Goal: Information Seeking & Learning: Find specific fact

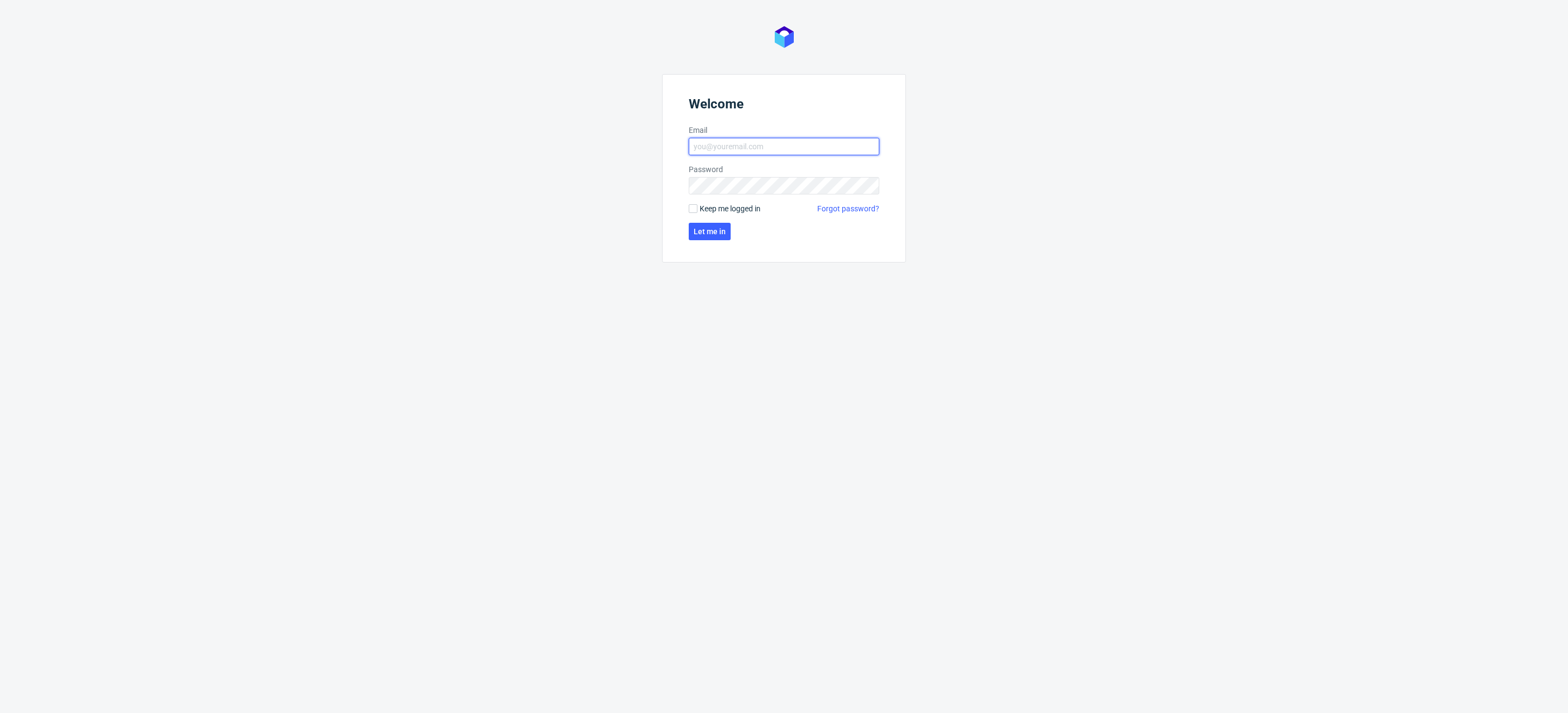
click at [781, 142] on input "Email" at bounding box center [784, 146] width 191 height 17
type input "[PERSON_NAME][EMAIL_ADDRESS][PERSON_NAME][DOMAIN_NAME]"
click button "Let me in" at bounding box center [709, 231] width 42 height 17
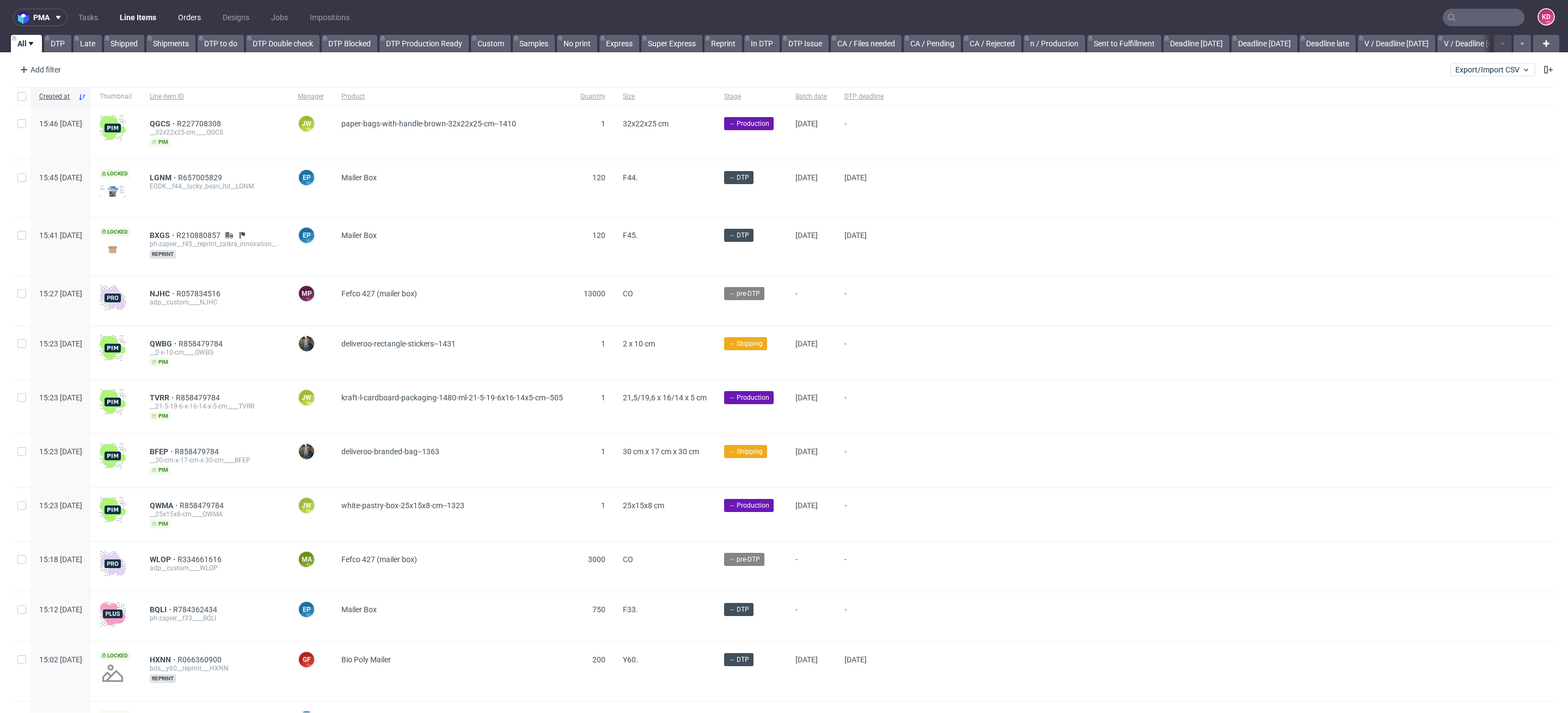
click at [190, 14] on link "Orders" at bounding box center [190, 17] width 36 height 17
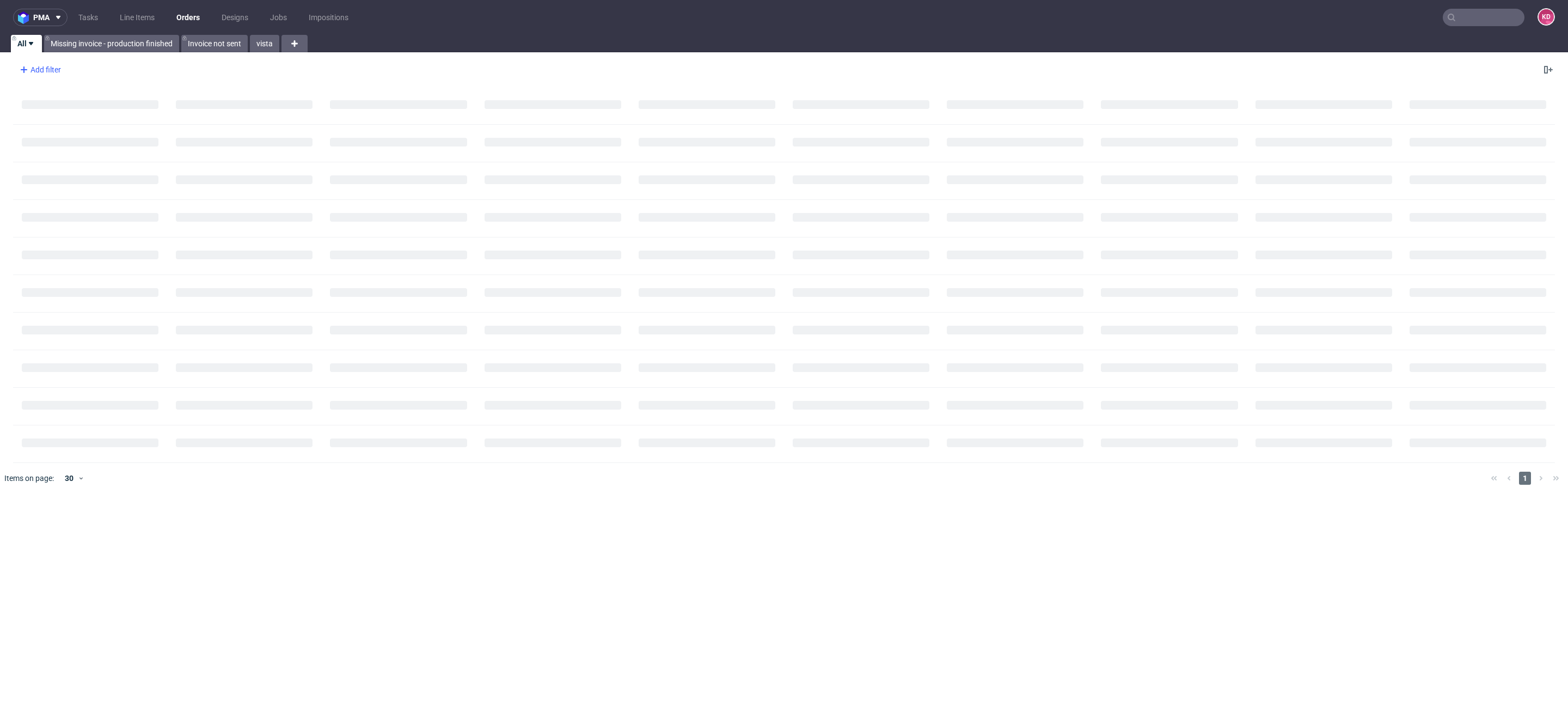
click at [50, 76] on div "Add filter" at bounding box center [40, 70] width 48 height 17
click at [52, 99] on input "text" at bounding box center [85, 94] width 131 height 17
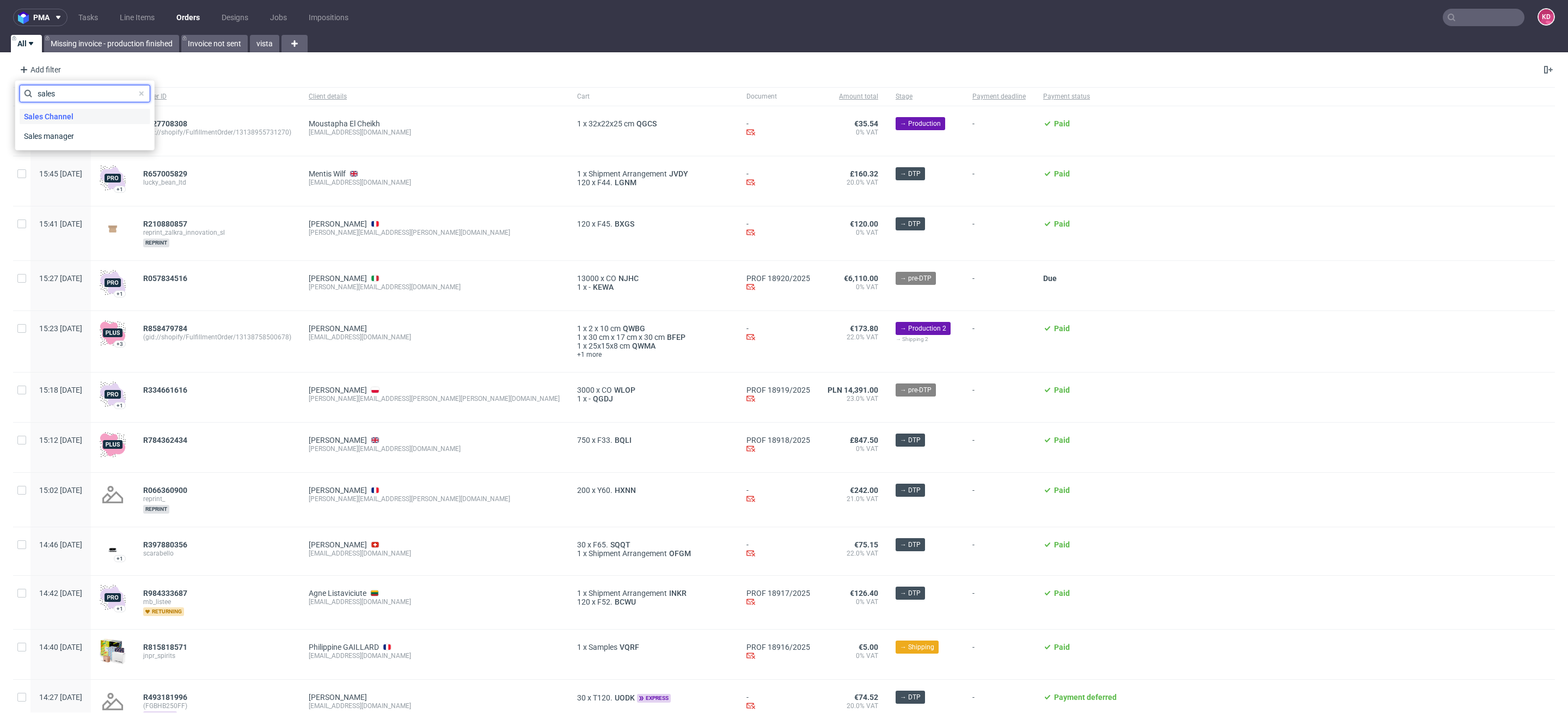
type input "sales"
click at [58, 114] on span "Sales Channel" at bounding box center [49, 117] width 58 height 15
click at [60, 114] on input "text" at bounding box center [85, 118] width 131 height 17
type input "ins"
click at [76, 137] on label "InStore" at bounding box center [85, 141] width 131 height 15
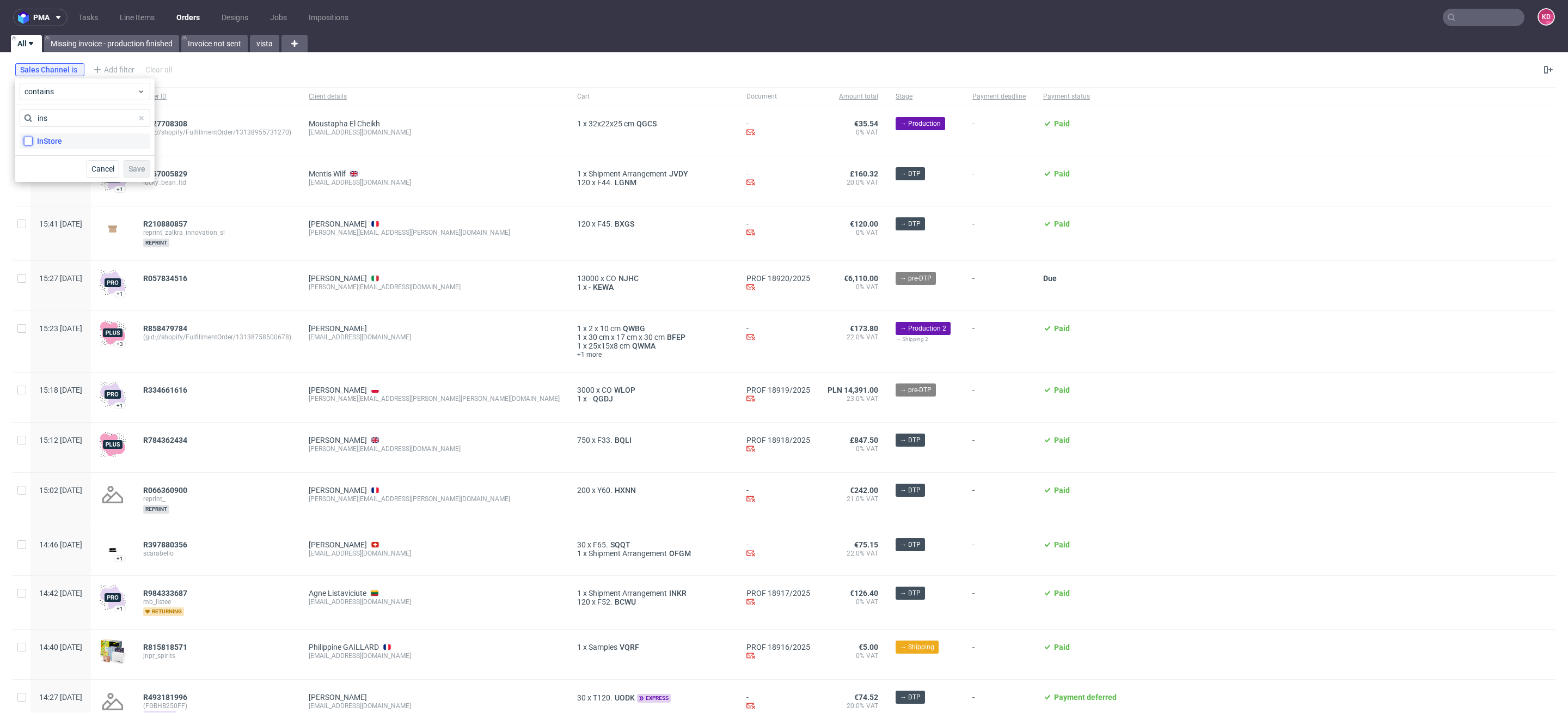
click at [33, 137] on input "InStore" at bounding box center [28, 141] width 9 height 9
checkbox input "true"
click at [147, 168] on button "Save" at bounding box center [137, 168] width 27 height 17
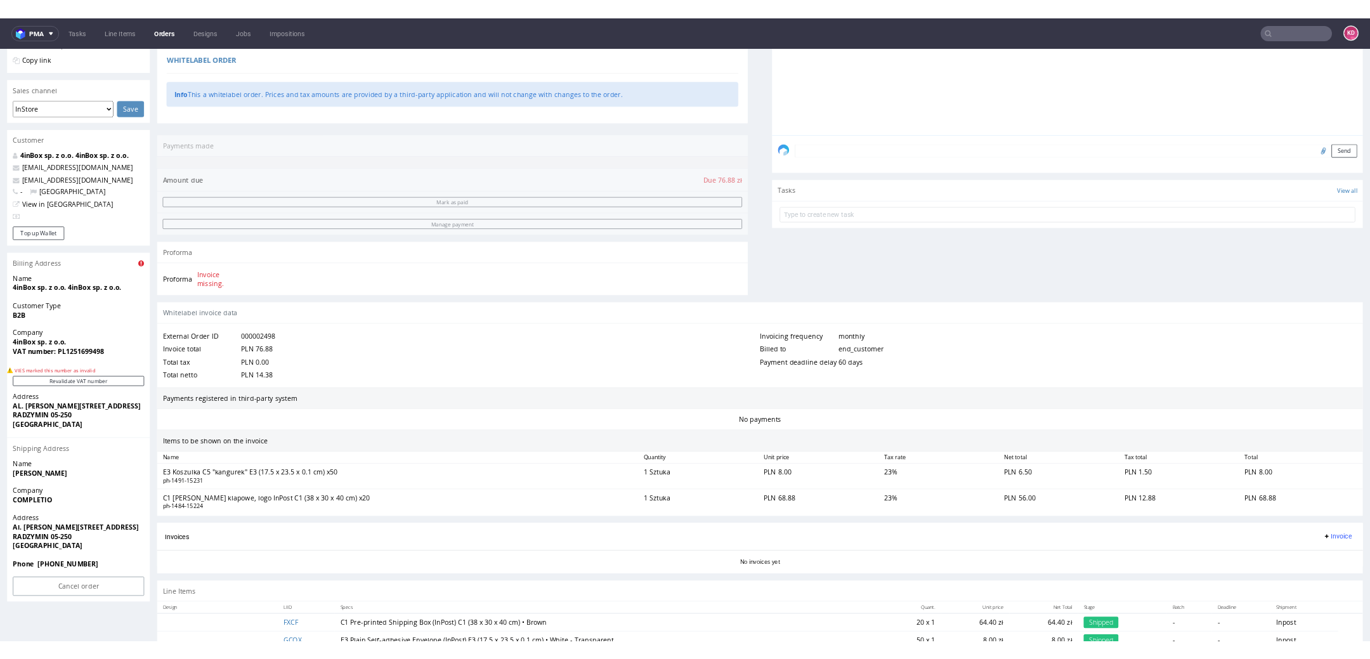
scroll to position [320, 0]
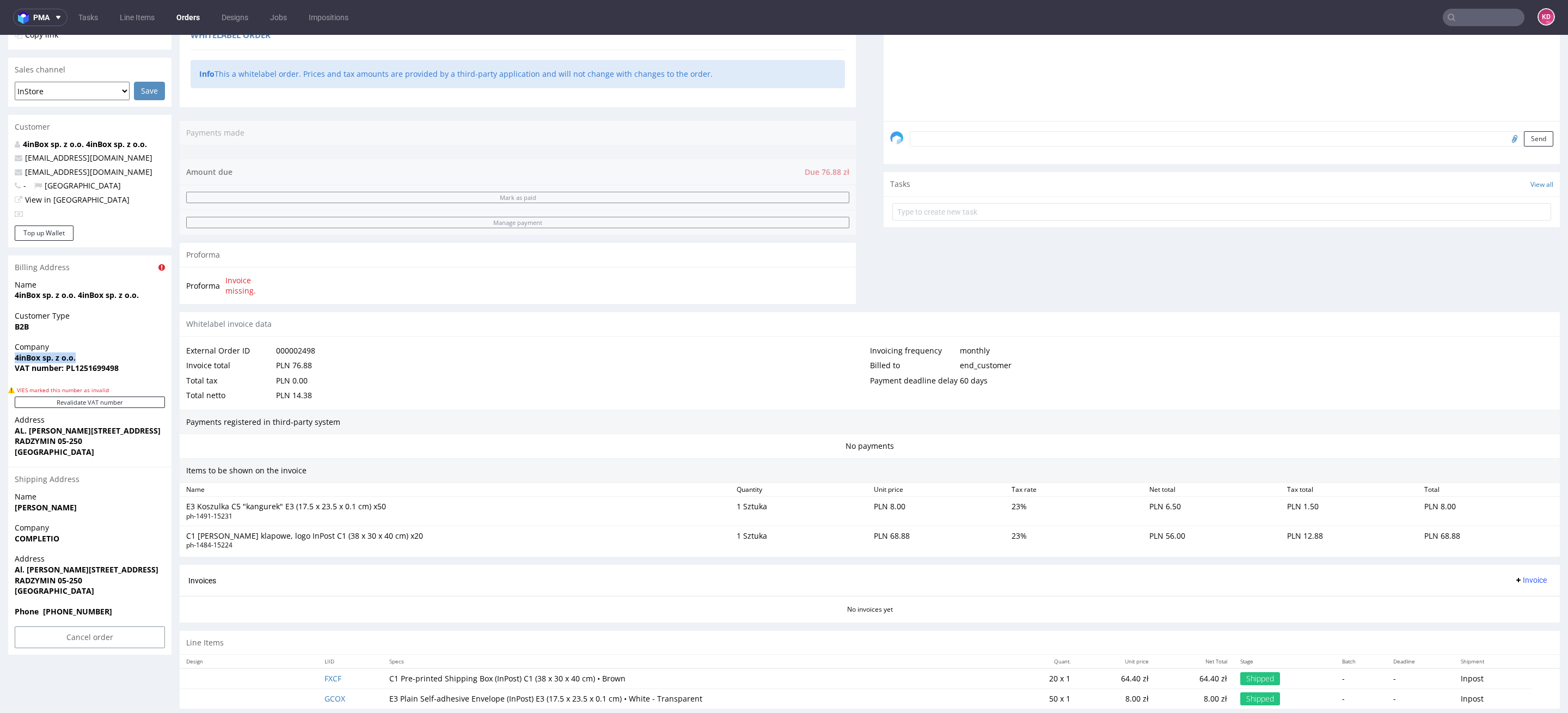
drag, startPoint x: 76, startPoint y: 358, endPoint x: 11, endPoint y: 358, distance: 65.0
click at [11, 358] on div "Company 4inBox sp. z o.o. VAT number: PL1251699498" at bounding box center [90, 363] width 163 height 42
copy strong "4inBox sp. z o.o."
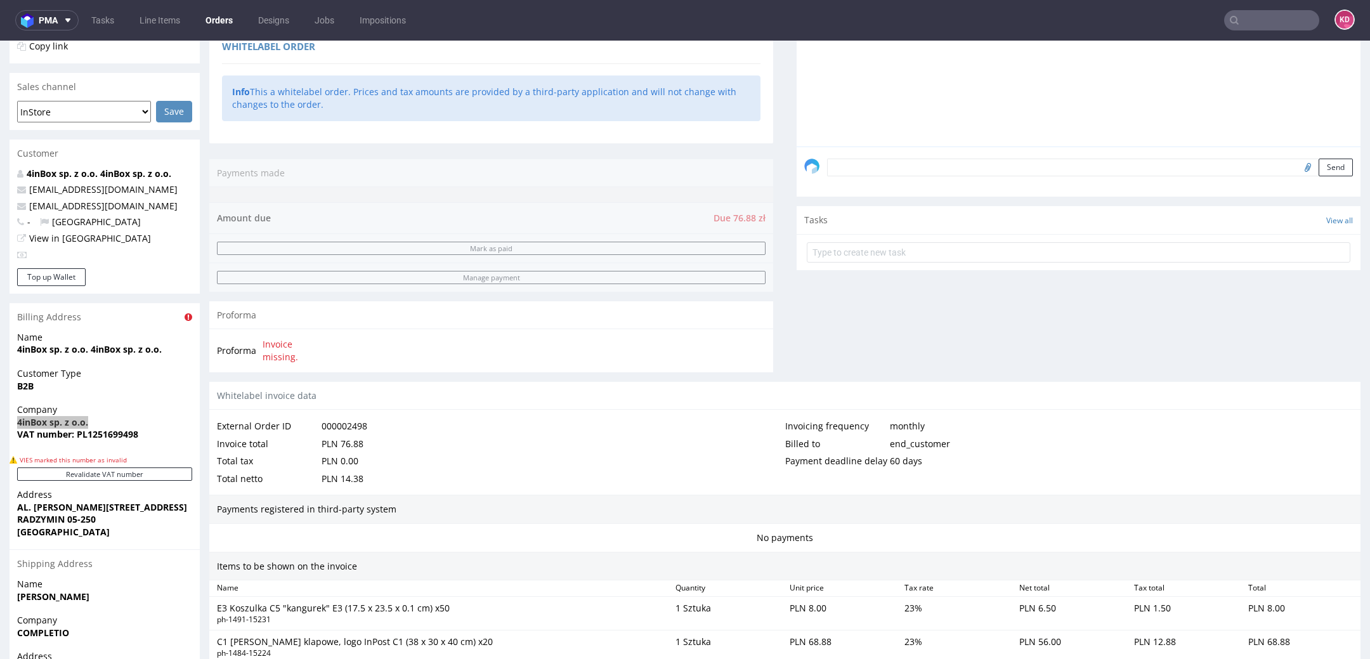
scroll to position [314, 0]
click at [213, 16] on link "Orders" at bounding box center [219, 20] width 42 height 20
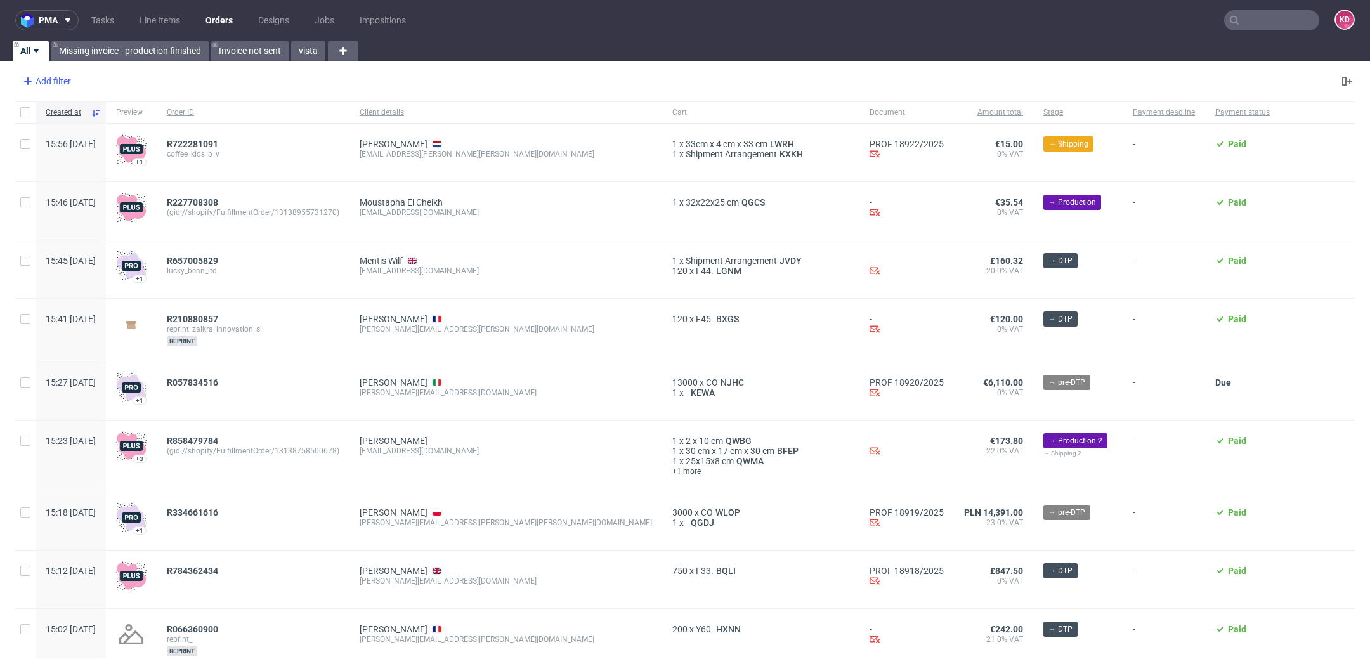
click at [52, 84] on div "Add filter" at bounding box center [46, 81] width 56 height 20
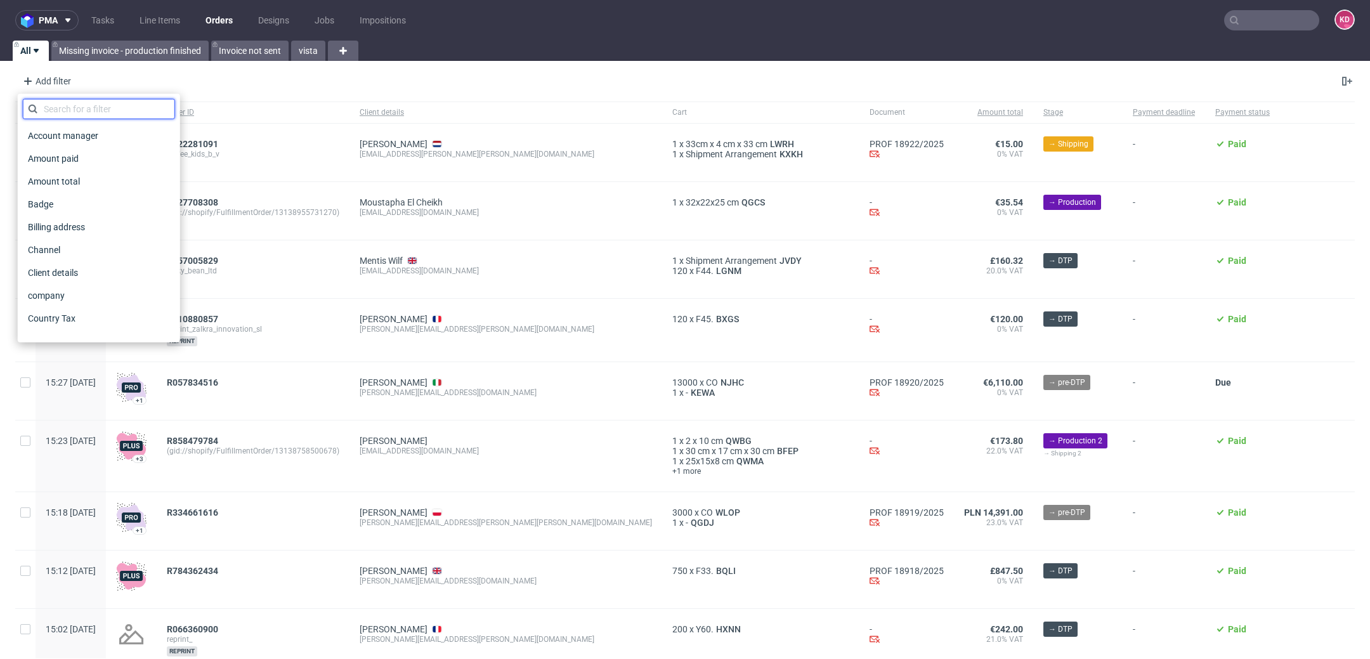
click at [90, 105] on input "text" at bounding box center [99, 109] width 152 height 20
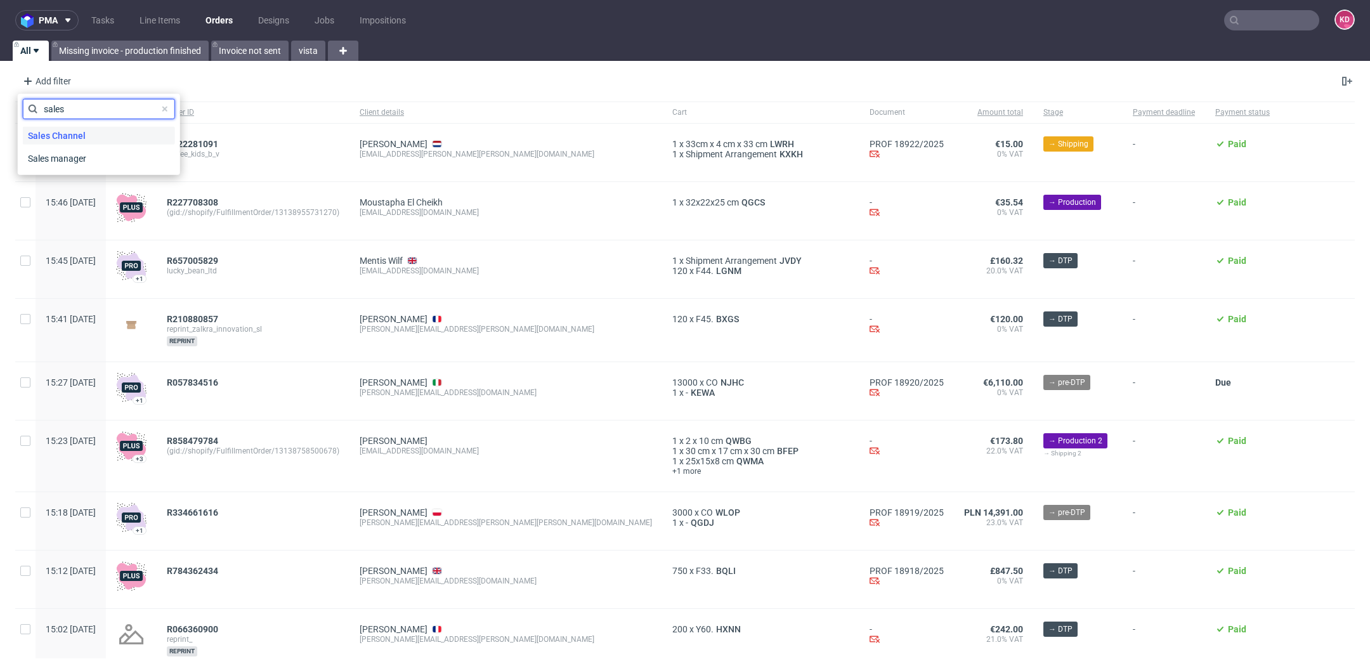
type input "sales"
click at [95, 138] on div "Sales Channel" at bounding box center [99, 136] width 152 height 18
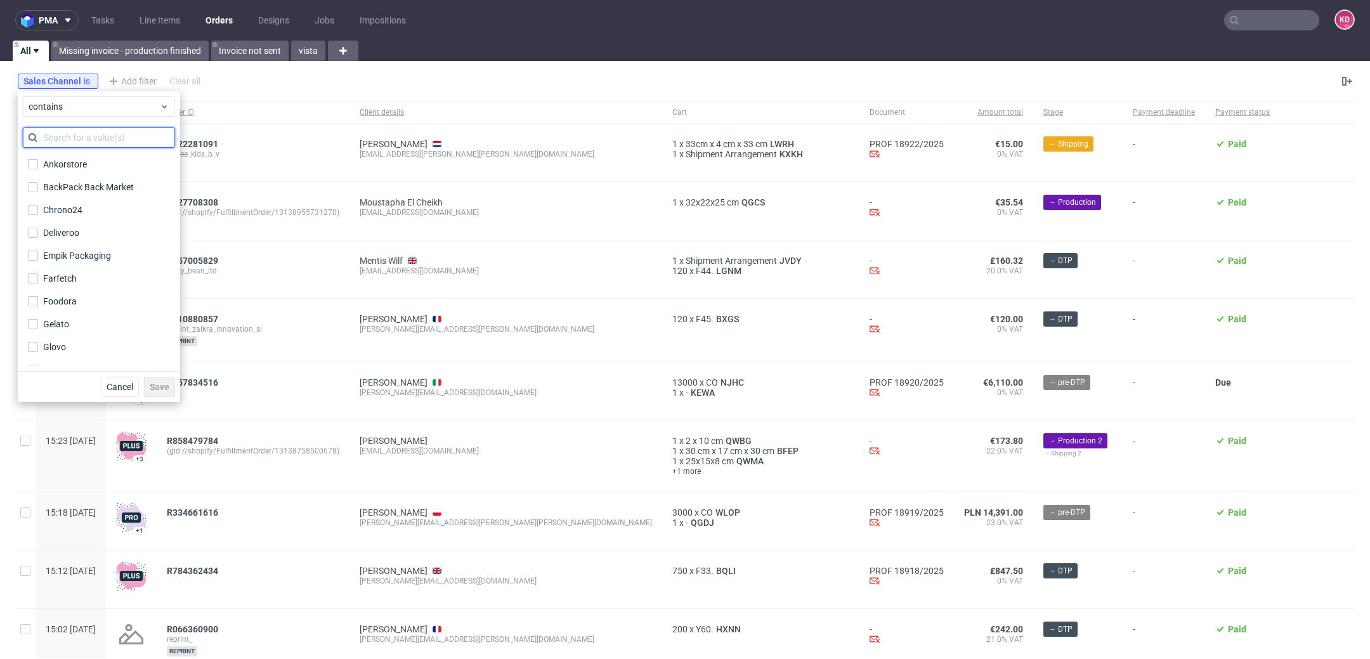
click at [91, 134] on input "text" at bounding box center [99, 137] width 152 height 20
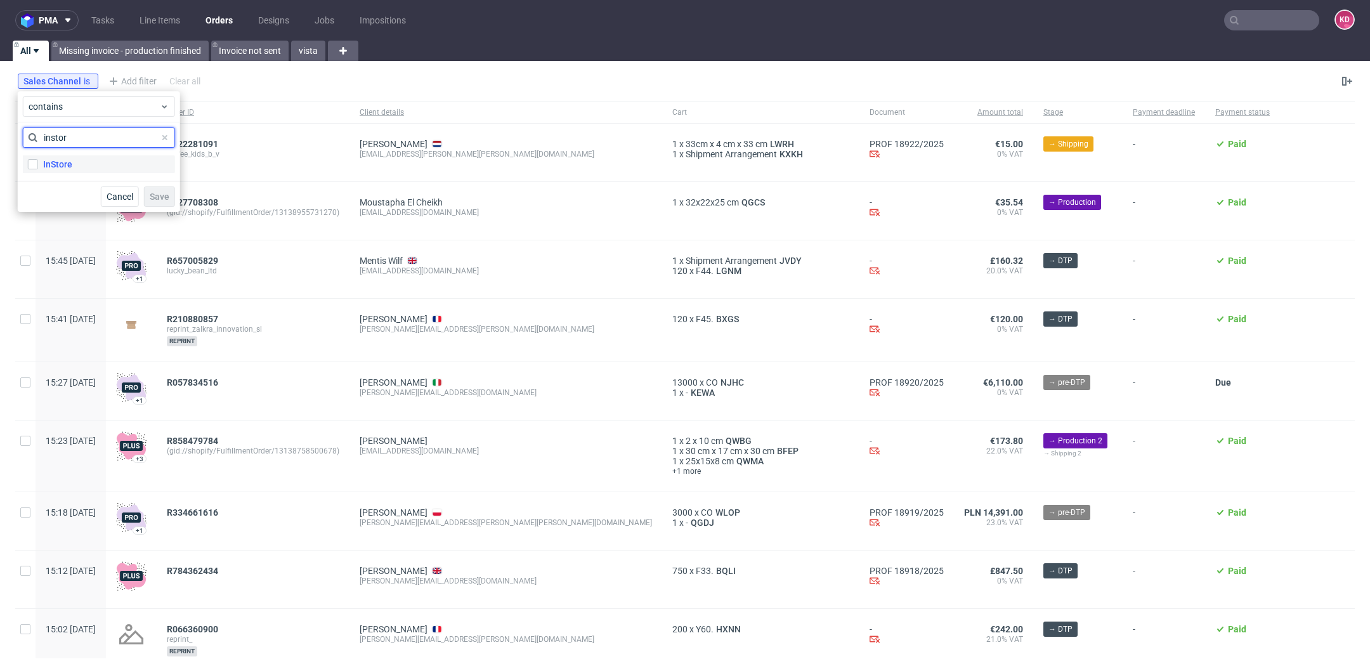
type input "instor"
click at [75, 163] on label "InStore" at bounding box center [99, 164] width 152 height 18
click at [38, 163] on input "InStore" at bounding box center [33, 164] width 10 height 10
checkbox input "true"
click at [160, 195] on span "Save" at bounding box center [160, 196] width 20 height 9
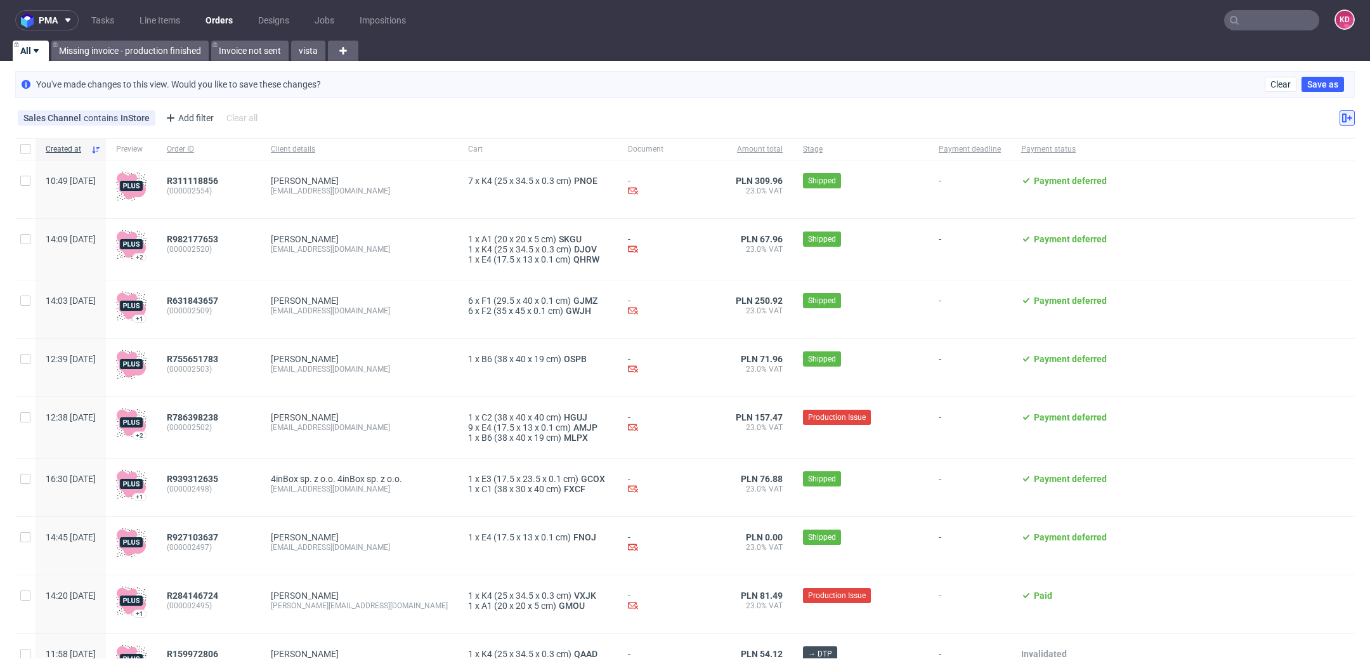
click at [1339, 120] on button at bounding box center [1346, 117] width 15 height 15
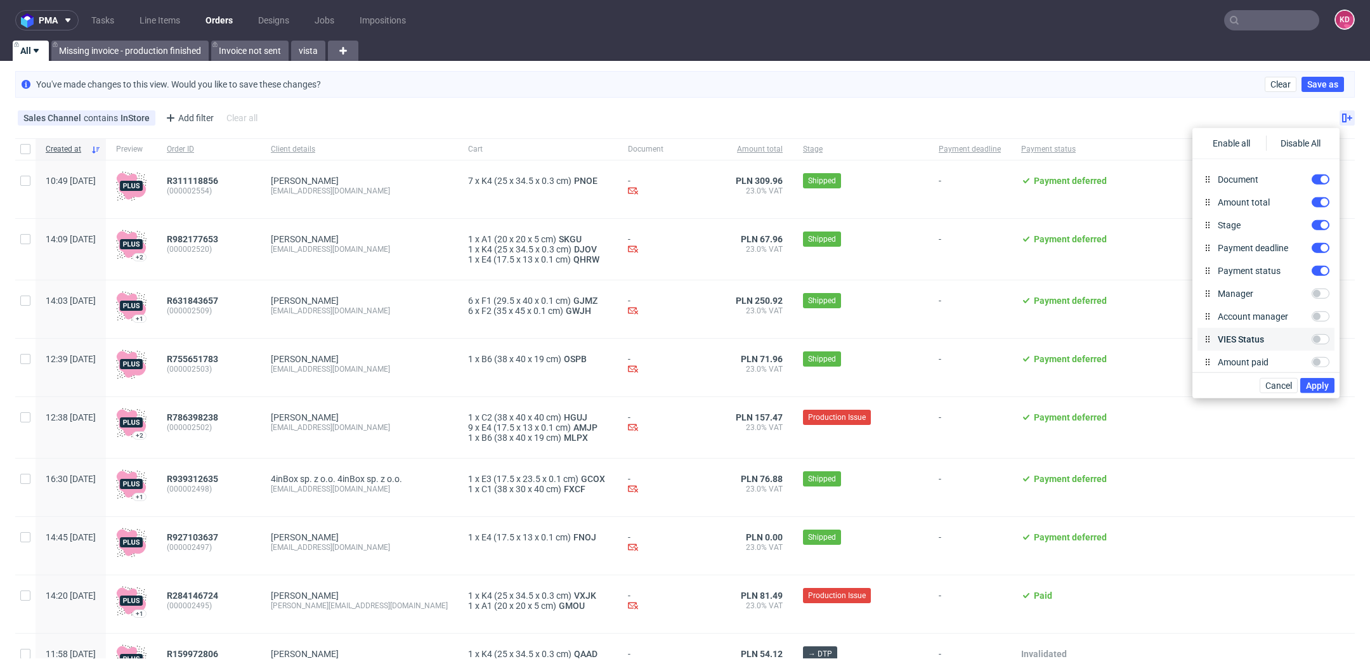
scroll to position [82, 0]
click at [457, 86] on div "You've made changes to this view. Would you like to save these changes? Clear S…" at bounding box center [684, 84] width 1339 height 27
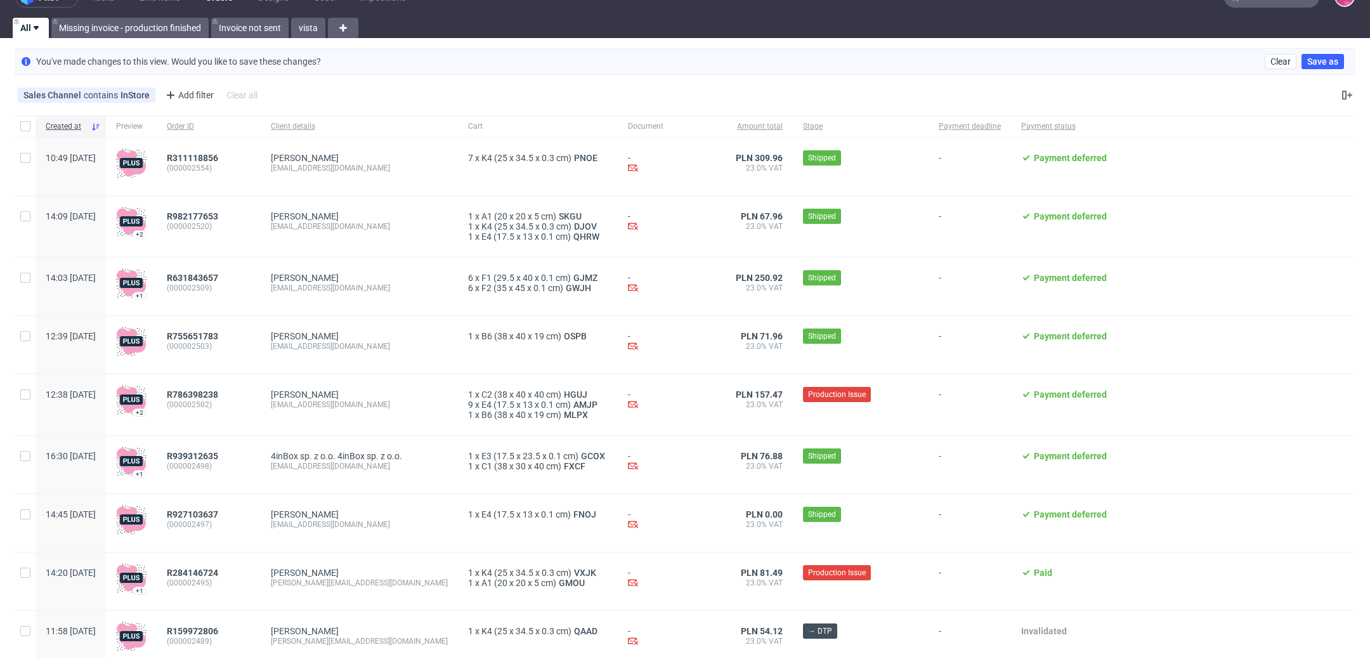
scroll to position [0, 0]
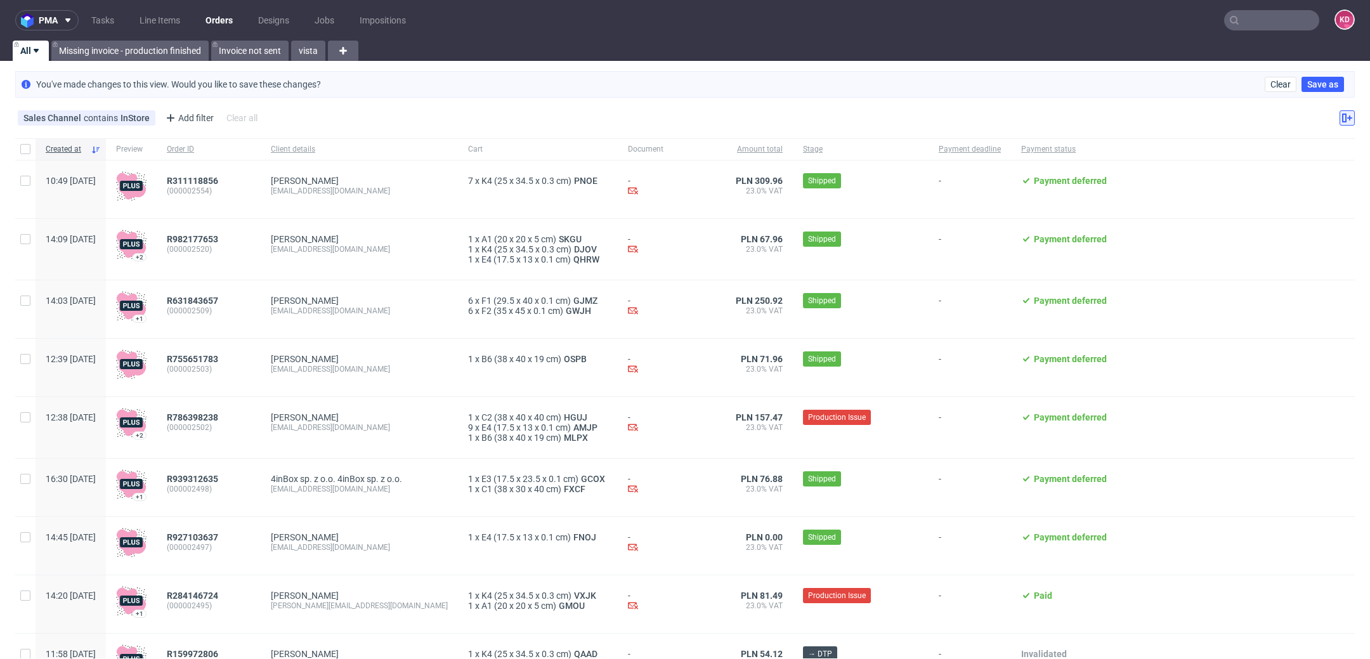
click at [1342, 115] on icon at bounding box center [1347, 118] width 10 height 10
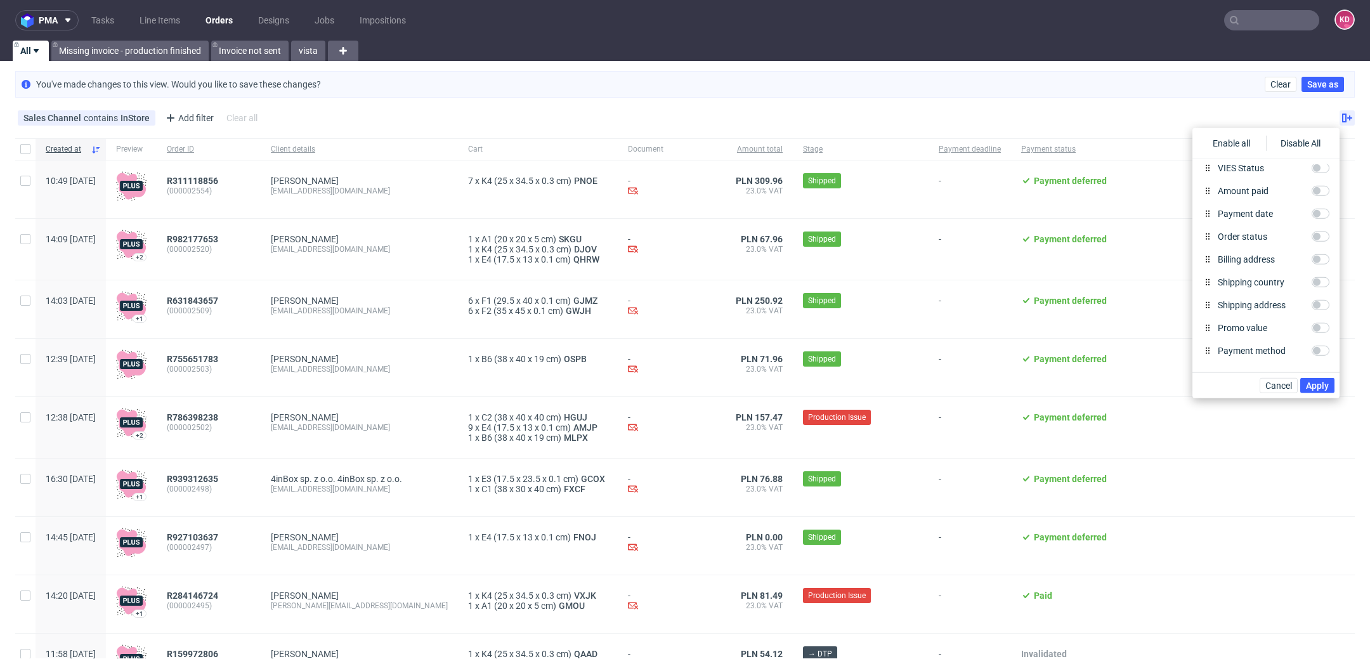
scroll to position [285, 0]
click at [1317, 254] on input "Billing address" at bounding box center [1321, 256] width 18 height 10
checkbox input "true"
click at [1322, 384] on span "Apply" at bounding box center [1317, 385] width 23 height 9
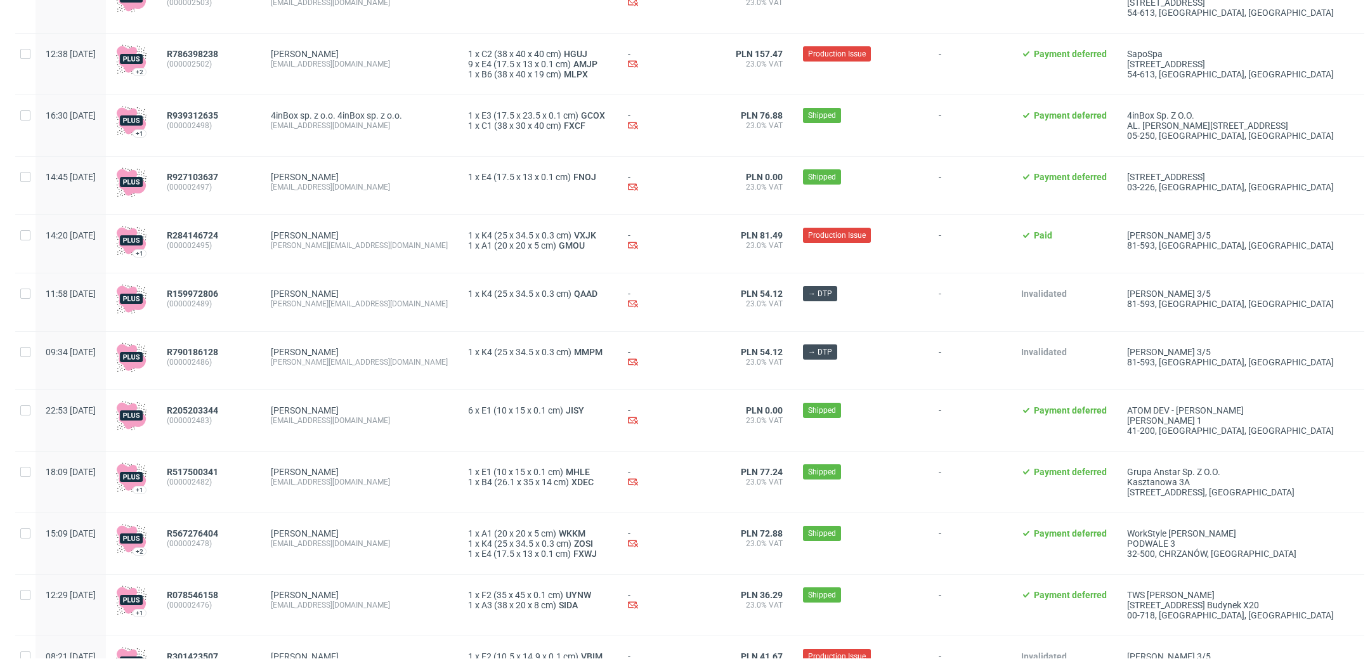
scroll to position [0, 0]
